Goal: Find specific page/section: Find specific page/section

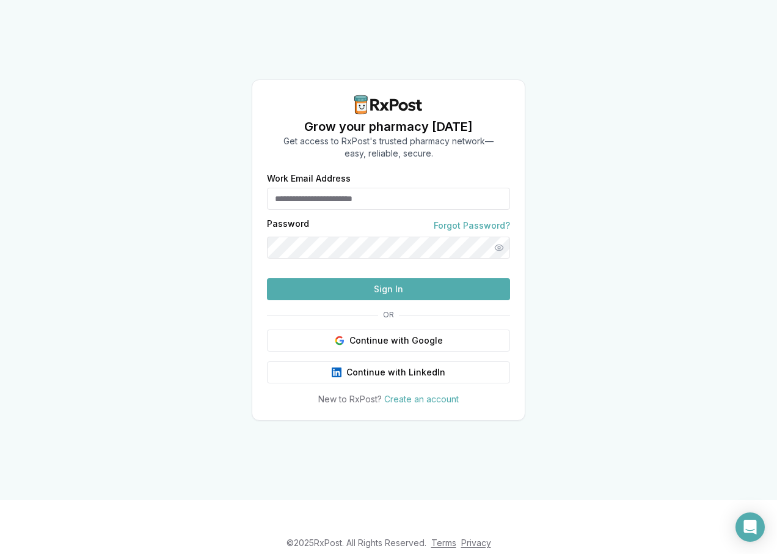
click at [376, 300] on button "Sign In" at bounding box center [388, 289] width 243 height 22
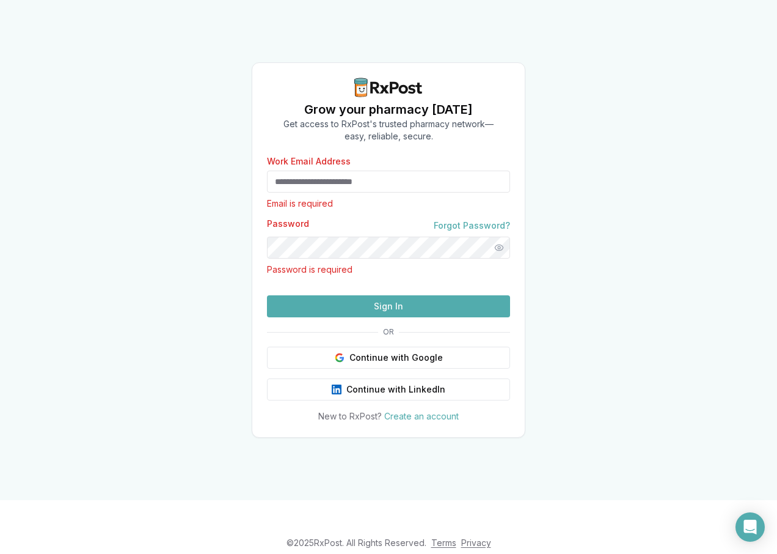
click at [297, 170] on input "Work Email Address" at bounding box center [388, 181] width 243 height 22
click at [414, 368] on button "Continue with Google" at bounding box center [388, 357] width 243 height 22
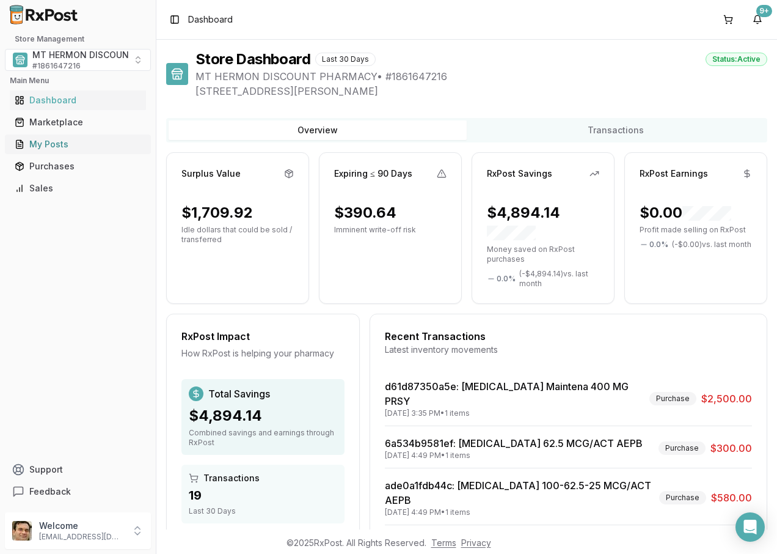
click at [51, 140] on div "My Posts" at bounding box center [78, 144] width 126 height 12
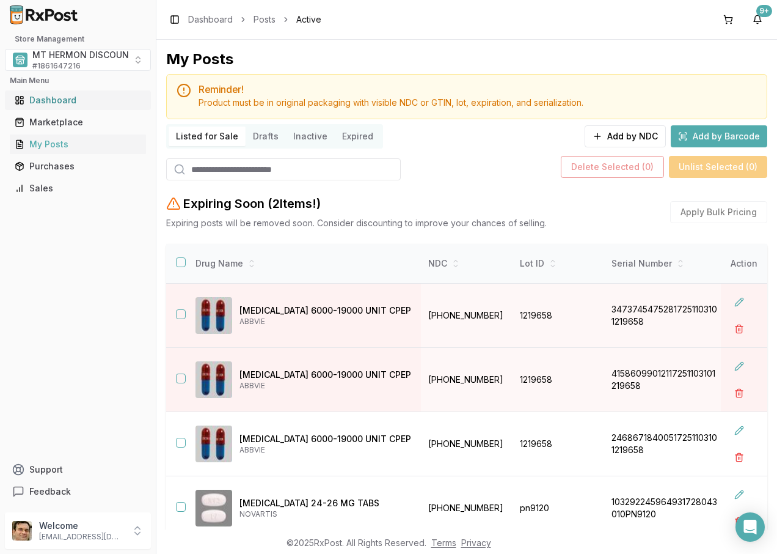
click at [55, 103] on div "Dashboard" at bounding box center [78, 100] width 126 height 12
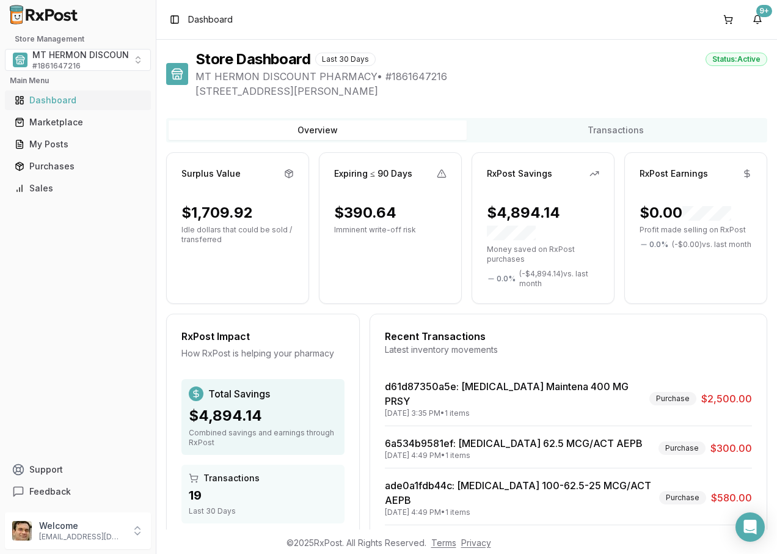
click at [47, 100] on div "Dashboard" at bounding box center [78, 100] width 126 height 12
click at [223, 41] on div "Store Dashboard Last 30 Days Status: Active MT HERMON DISCOUNT PHARMACY • # 186…" at bounding box center [466, 284] width 621 height 489
click at [59, 120] on div "Marketplace" at bounding box center [78, 122] width 126 height 12
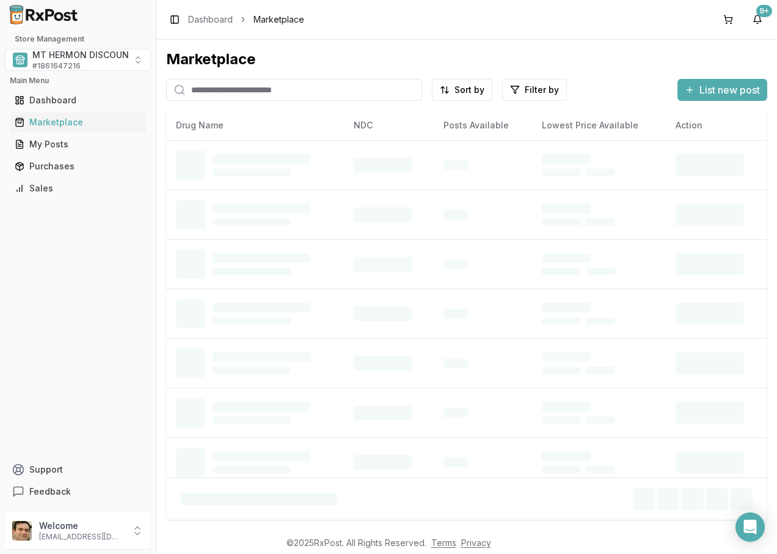
click at [227, 87] on input "search" at bounding box center [294, 90] width 256 height 22
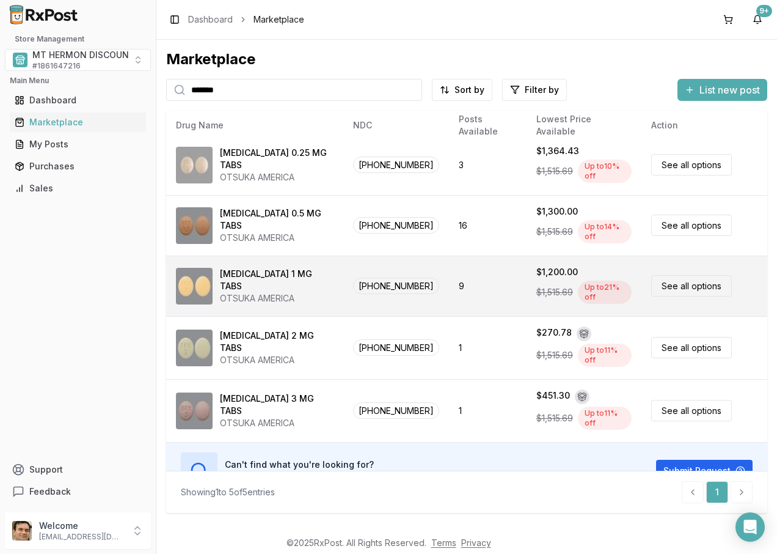
scroll to position [10, 0]
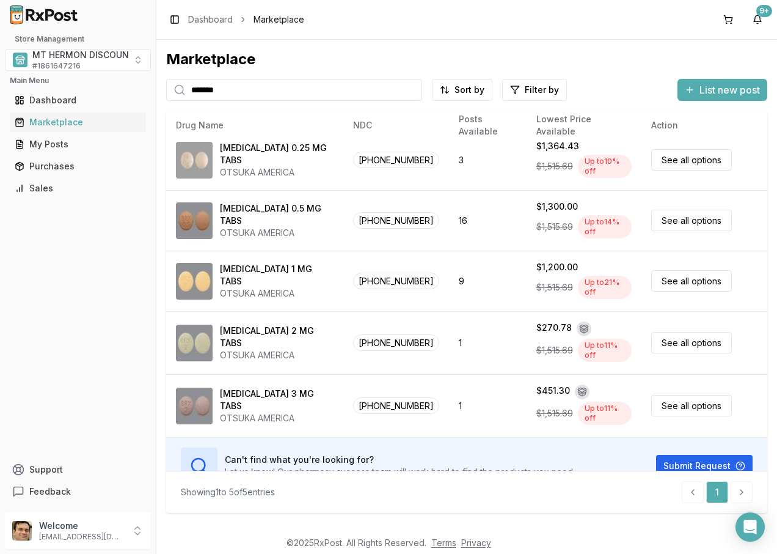
type input "*******"
